Goal: Information Seeking & Learning: Check status

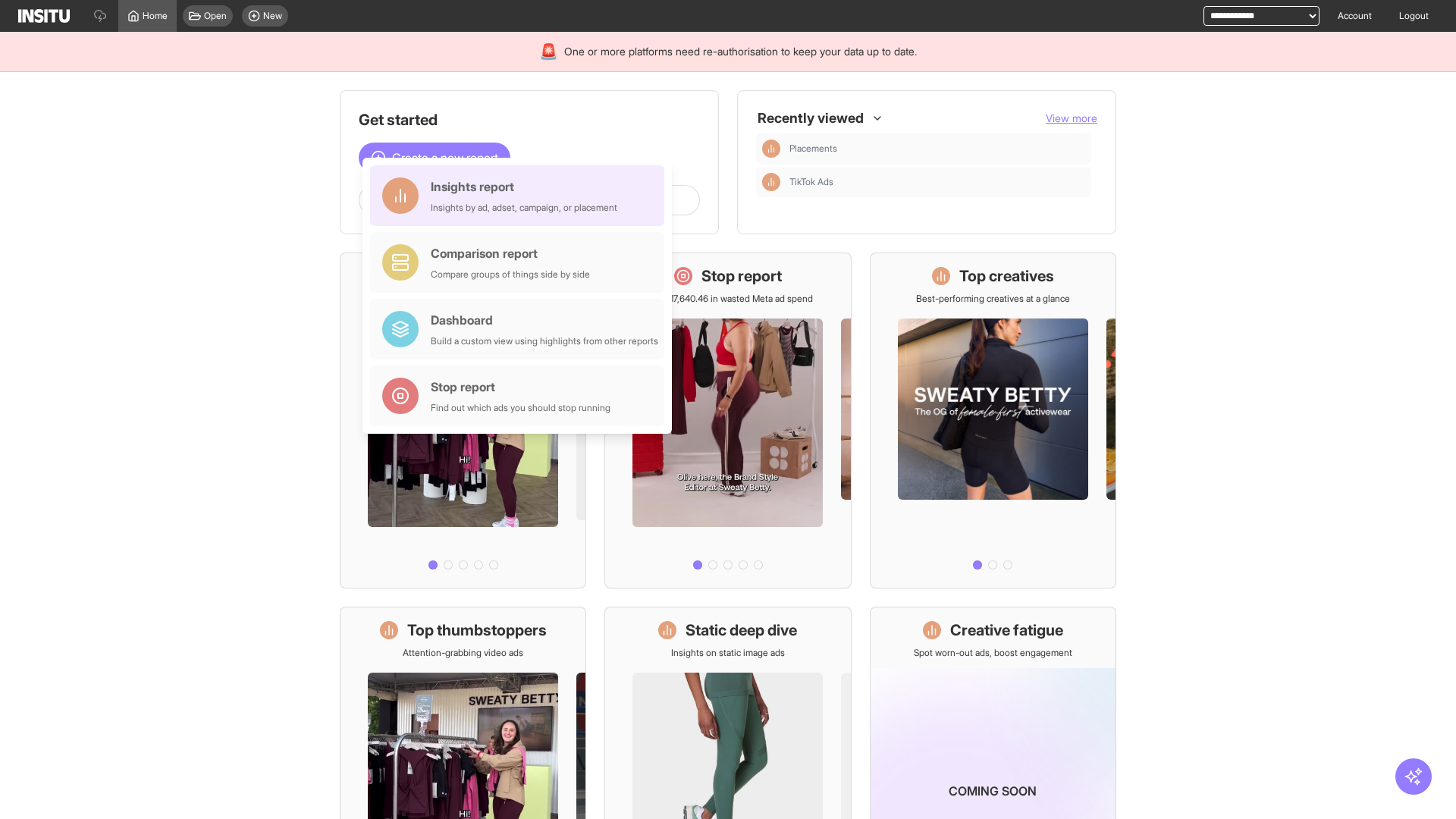
click at [521, 196] on div "Insights report Insights by ad, adset, campaign, or placement" at bounding box center [524, 195] width 187 height 36
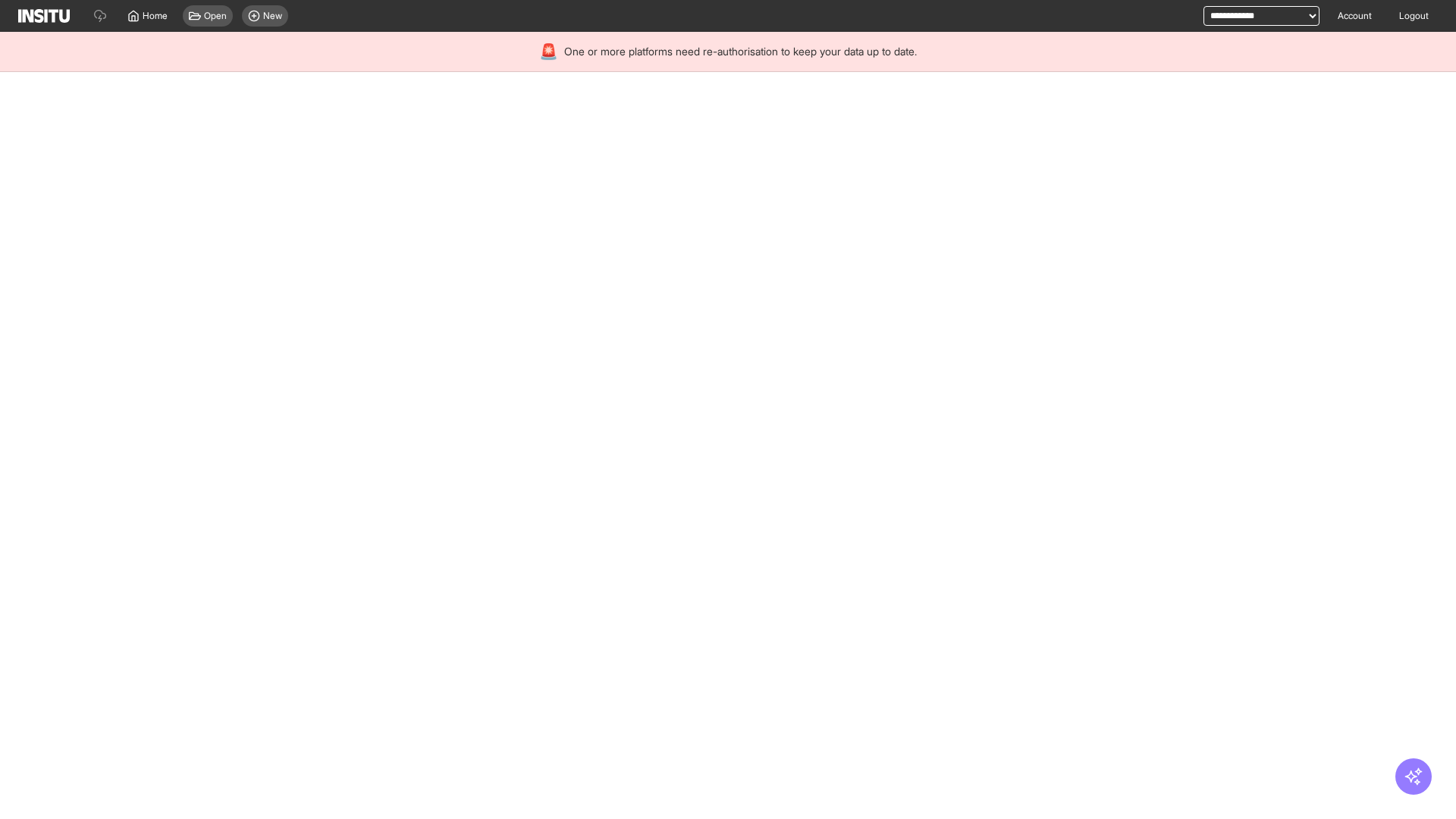
select select "**"
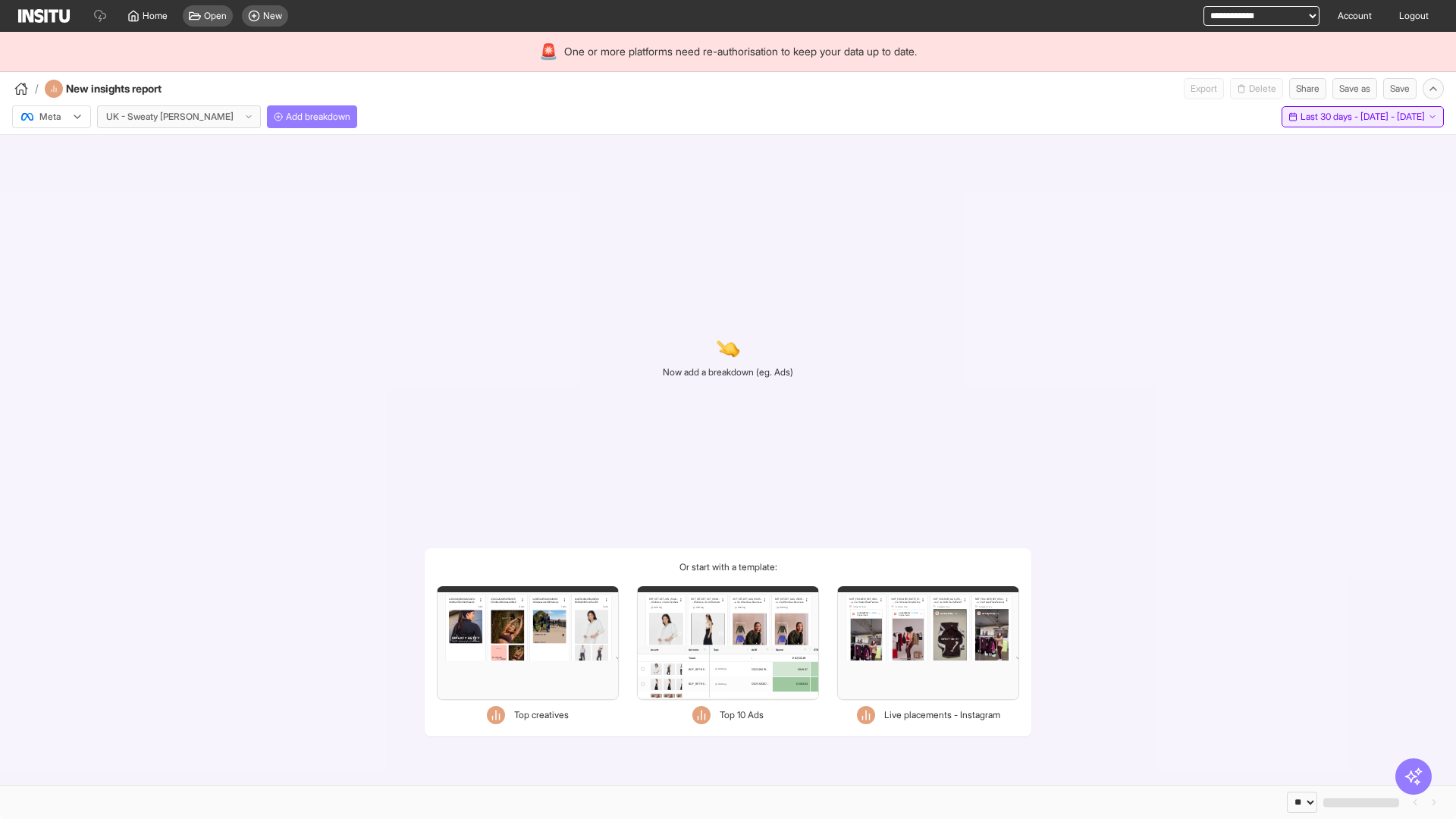
click at [1330, 117] on span "Last 30 days - [DATE] - [DATE]" at bounding box center [1363, 117] width 125 height 12
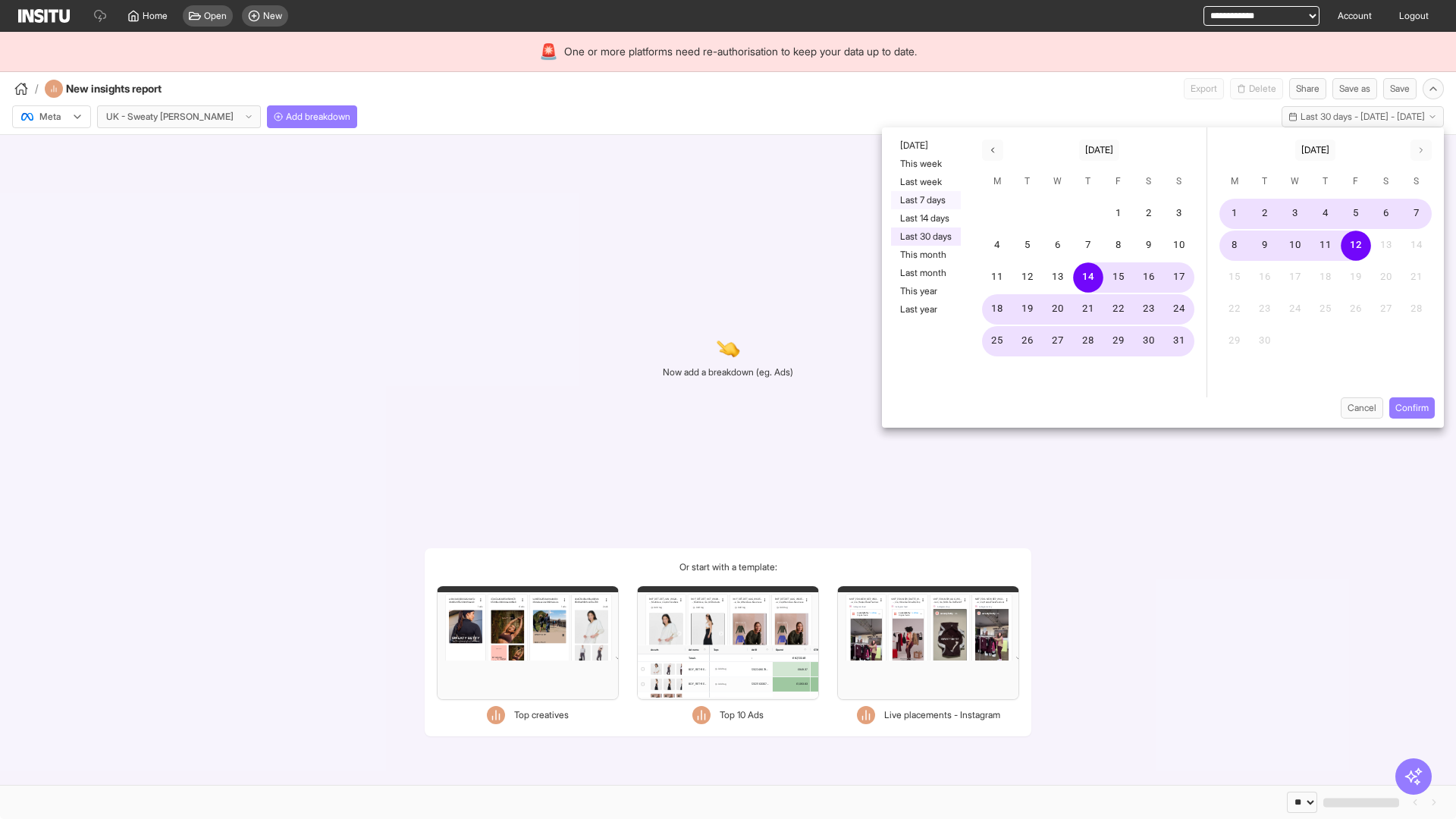
click at [925, 200] on button "Last 7 days" at bounding box center [926, 199] width 70 height 18
